Goal: Book appointment/travel/reservation

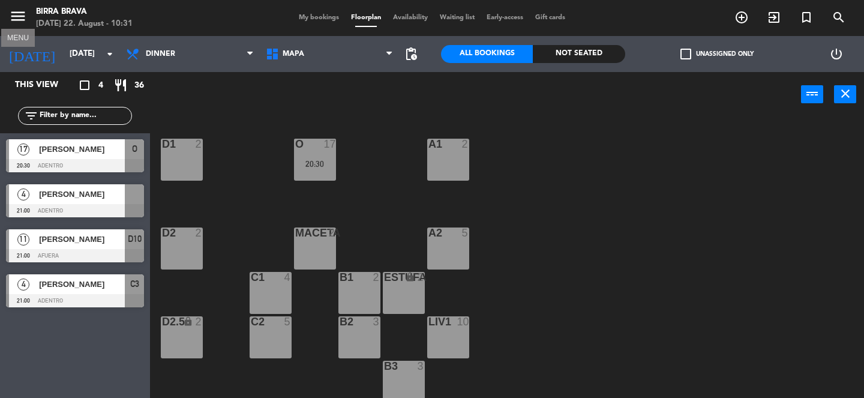
click at [17, 19] on icon "menu" at bounding box center [18, 16] width 18 height 18
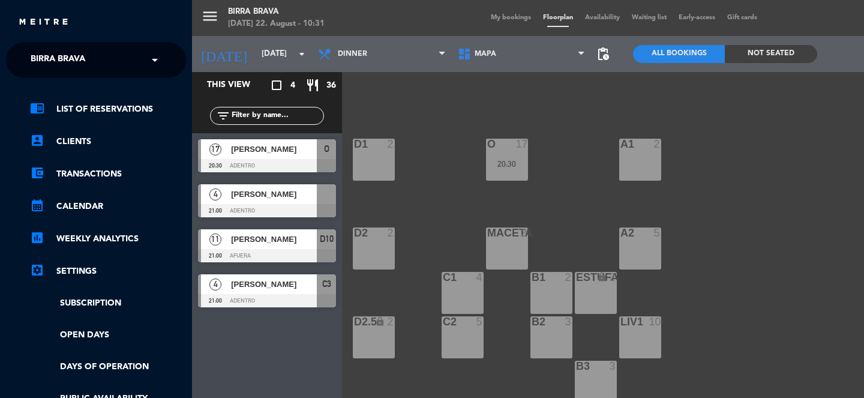
scroll to position [220, 0]
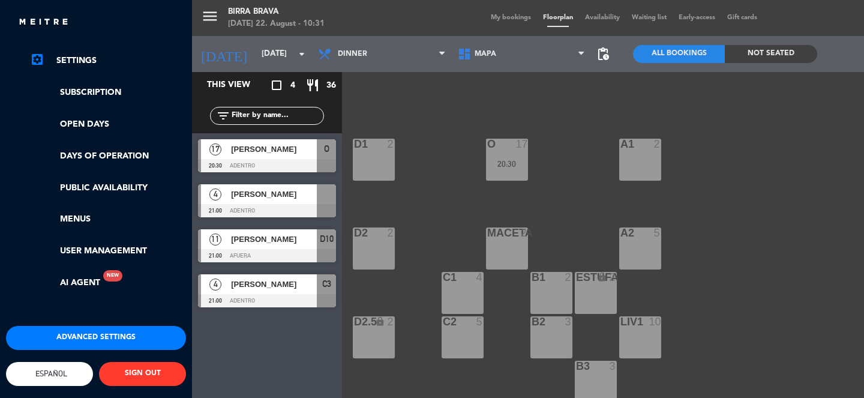
click at [60, 369] on span "Español" at bounding box center [49, 373] width 35 height 9
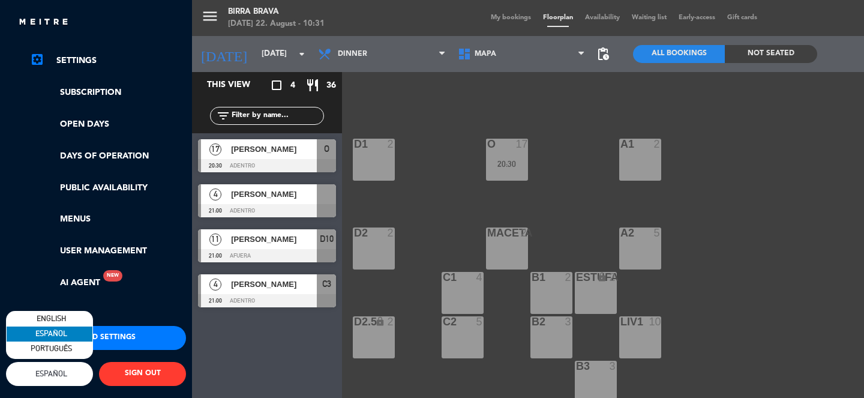
click at [68, 317] on div "close × Birra Brava × chrome_reader_mode List of Reservations account_box Clien…" at bounding box center [432, 199] width 864 height 398
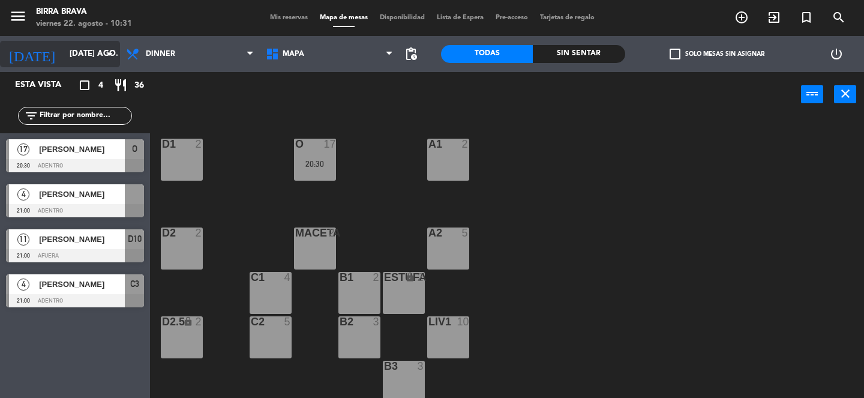
click at [74, 58] on input "[DATE] ago." at bounding box center [117, 54] width 106 height 22
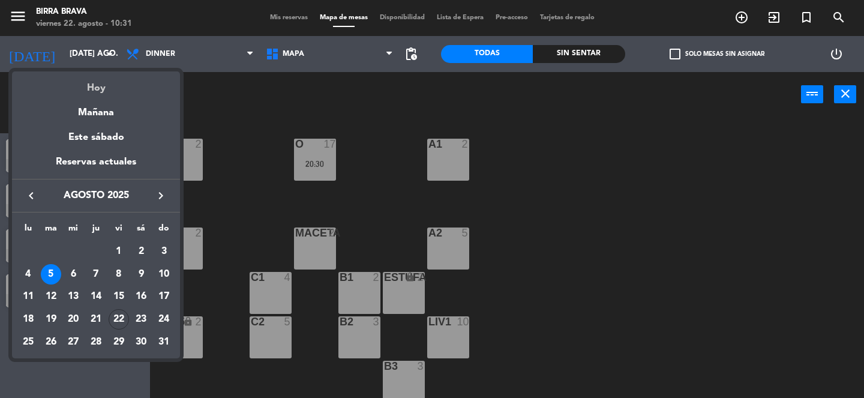
click at [95, 82] on div "Hoy" at bounding box center [96, 83] width 168 height 25
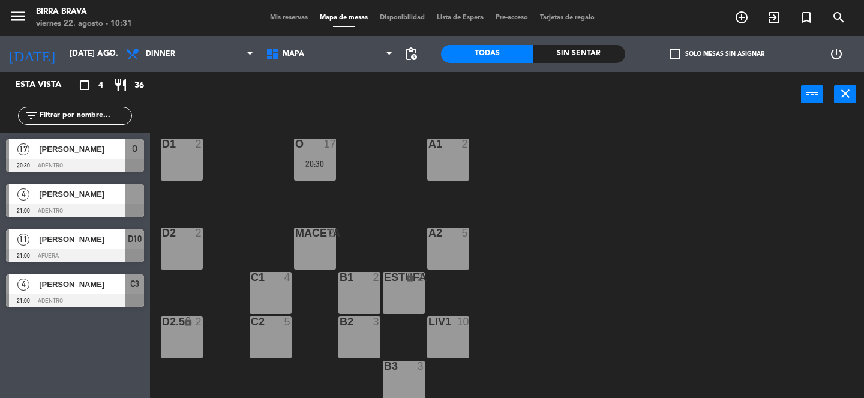
type input "vie. 22 ago."
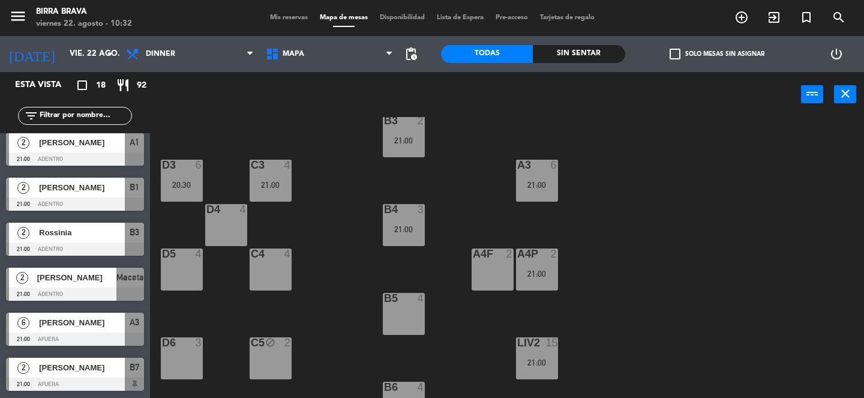
scroll to position [0, 0]
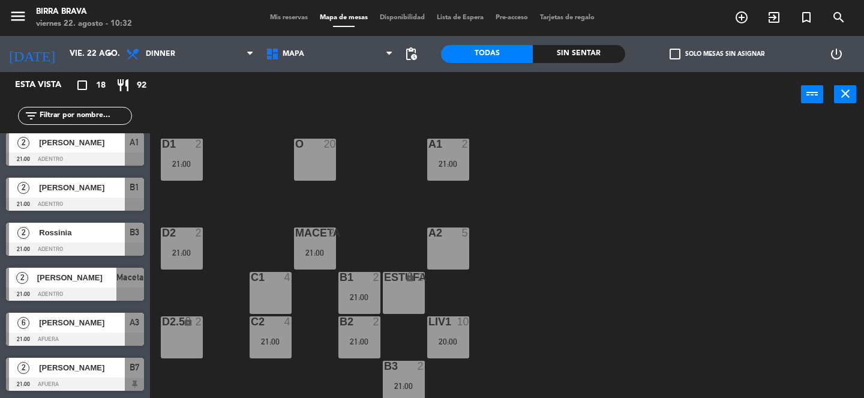
click at [322, 153] on div "O 20" at bounding box center [315, 160] width 42 height 42
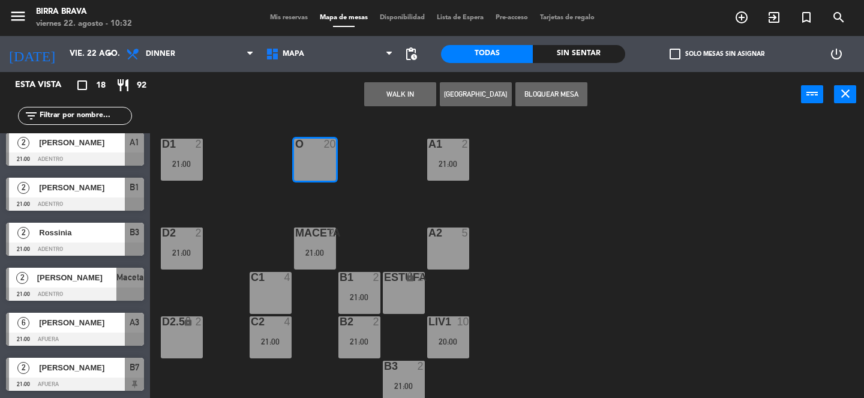
click at [359, 173] on div "D1 2 21:00 O 20 A1 2 21:00 D2 2 21:00 Maceta 2 21:00 A2 5 C1 4 B1 2 21:00 estuf…" at bounding box center [511, 257] width 706 height 281
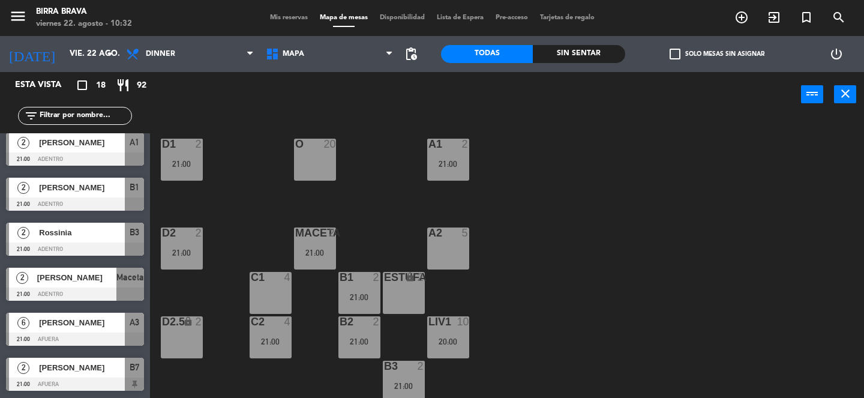
click at [319, 156] on div "O 20" at bounding box center [315, 160] width 42 height 42
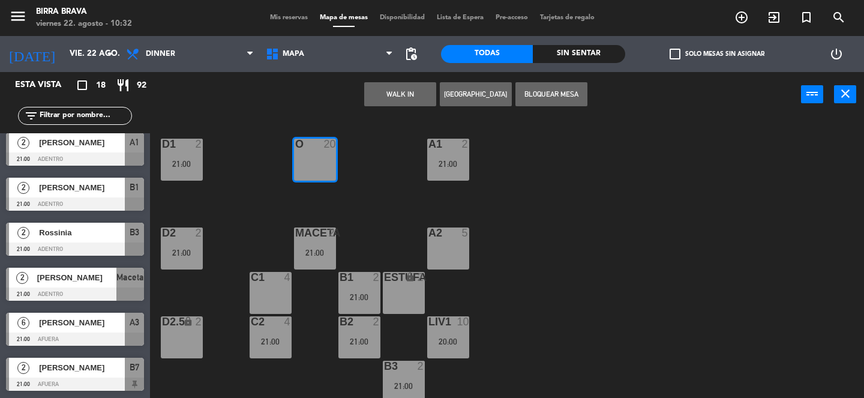
click at [557, 242] on div "D1 2 21:00 O 20 A1 2 21:00 D2 2 21:00 Maceta 2 21:00 A2 5 C1 4 B1 2 21:00 estuf…" at bounding box center [511, 257] width 706 height 281
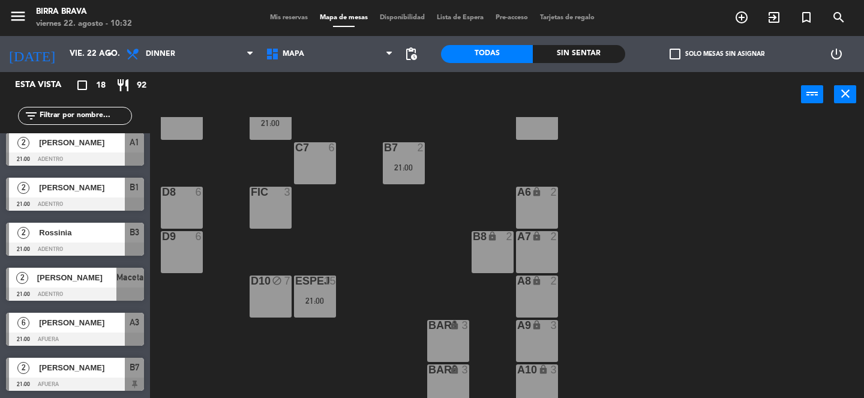
scroll to position [581, 0]
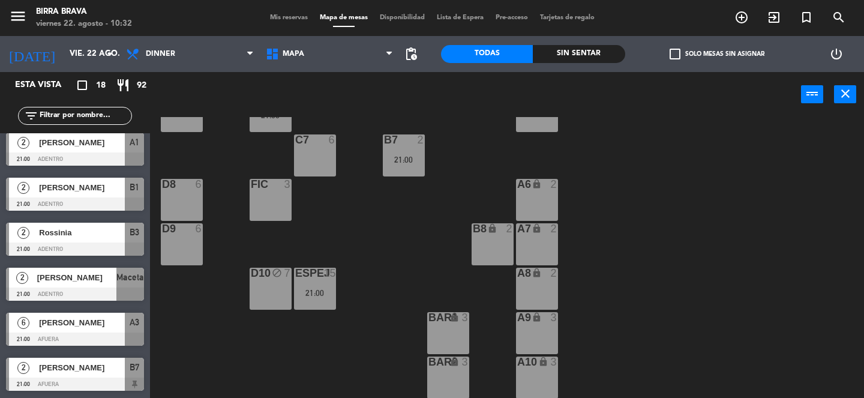
click at [324, 275] on div "15" at bounding box center [330, 273] width 12 height 11
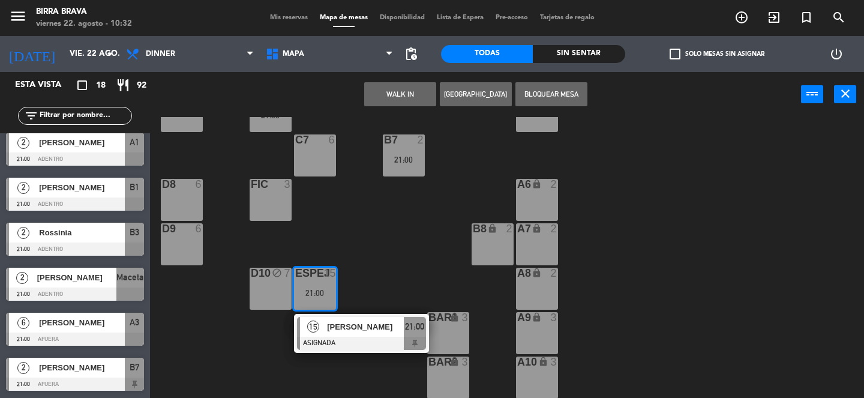
click at [302, 247] on div "D1 2 21:00 O 20 A1 2 21:00 D2 2 21:00 Maceta 2 21:00 A2 5 C1 4 B1 2 21:00 estuf…" at bounding box center [511, 257] width 706 height 281
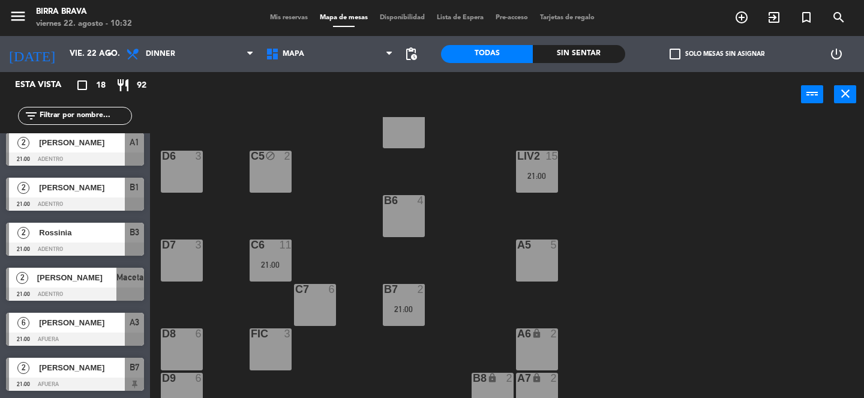
scroll to position [419, 0]
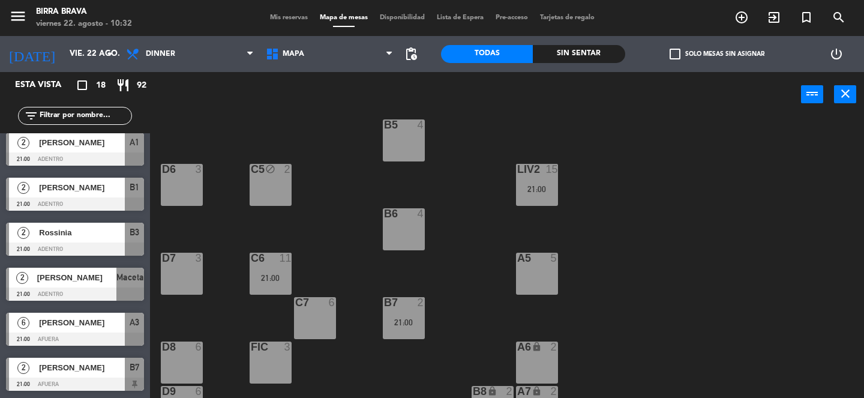
click at [545, 181] on div "Liv2 15 21:00" at bounding box center [537, 185] width 42 height 42
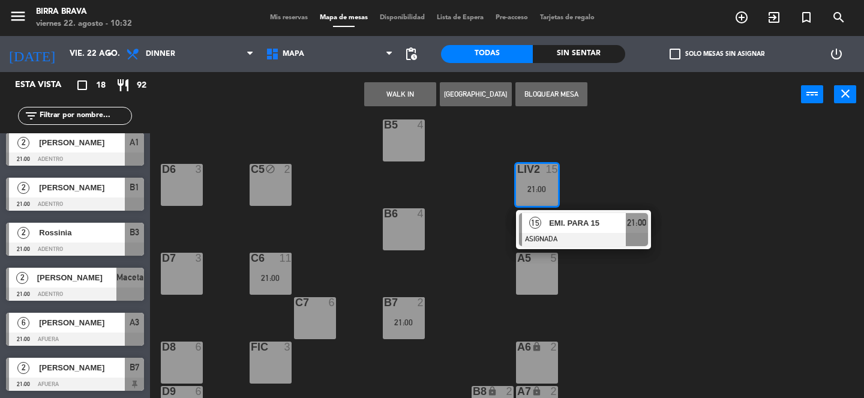
click at [457, 194] on div "D1 2 21:00 O 20 A1 2 21:00 D2 2 21:00 Maceta 2 21:00 A2 5 C1 4 B1 2 21:00 estuf…" at bounding box center [511, 257] width 706 height 281
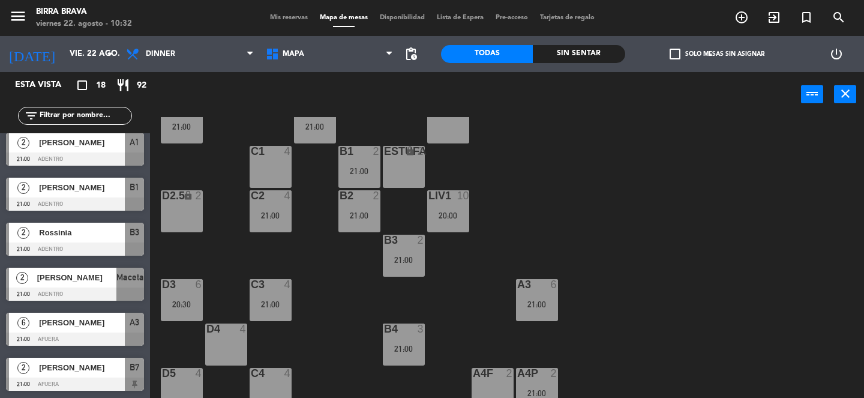
scroll to position [0, 0]
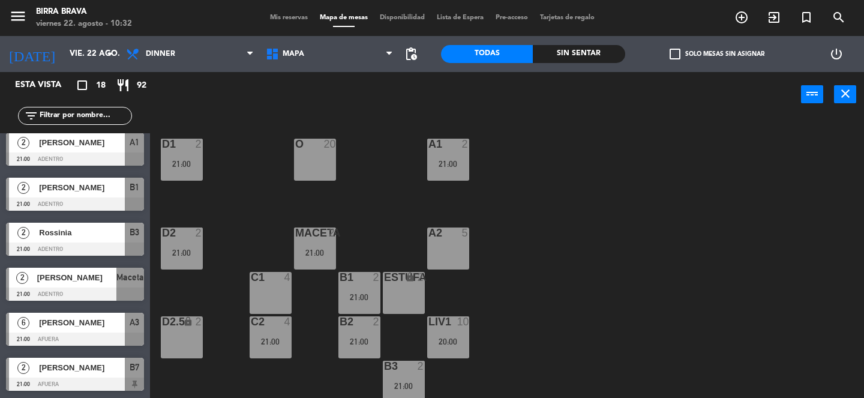
click at [321, 152] on div "O 20" at bounding box center [315, 160] width 42 height 42
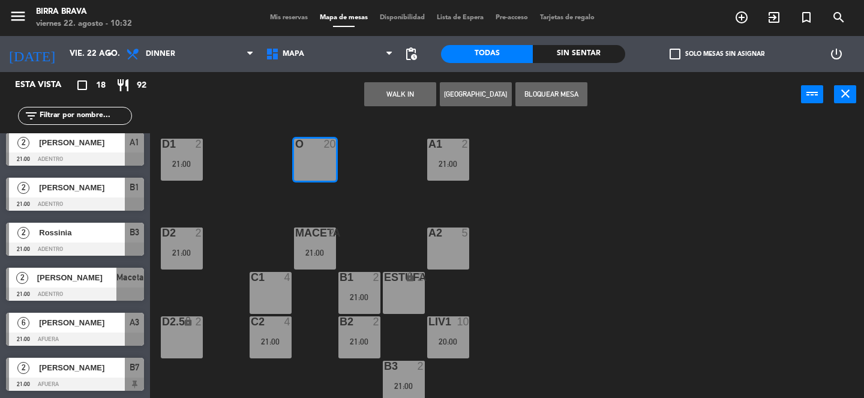
click at [389, 178] on div "D1 2 21:00 O 20 A1 2 21:00 D2 2 21:00 Maceta 2 21:00 A2 5 C1 4 B1 2 21:00 estuf…" at bounding box center [511, 257] width 706 height 281
